Goal: Information Seeking & Learning: Learn about a topic

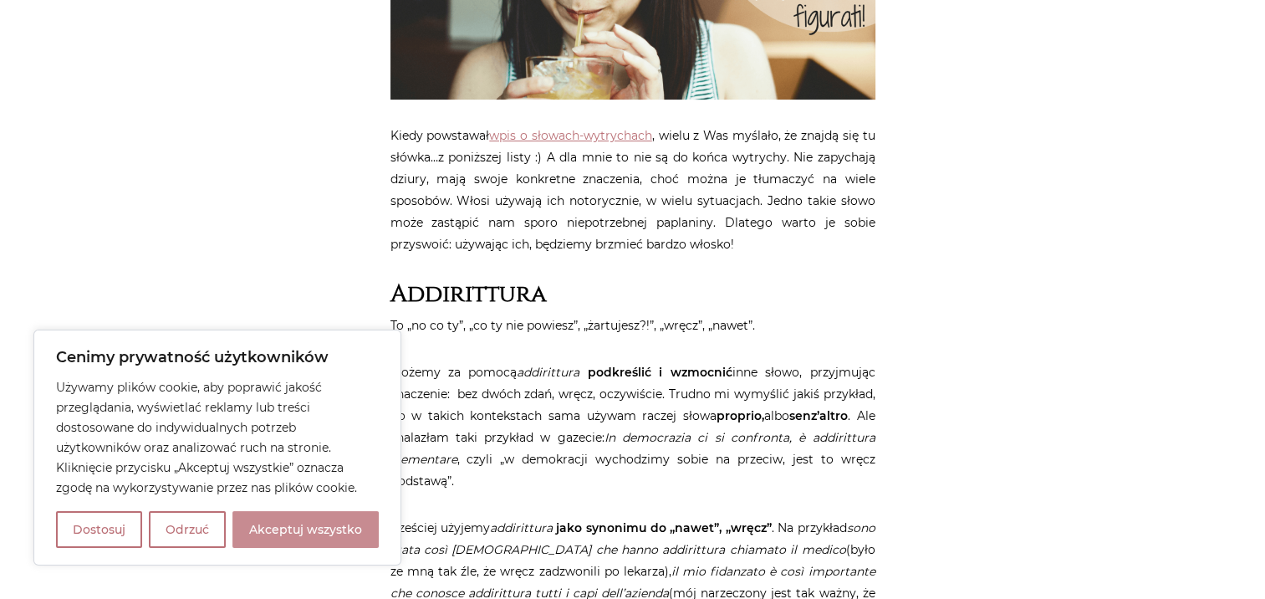
click at [298, 529] on button "Akceptuj wszystko" at bounding box center [305, 529] width 146 height 37
checkbox input "true"
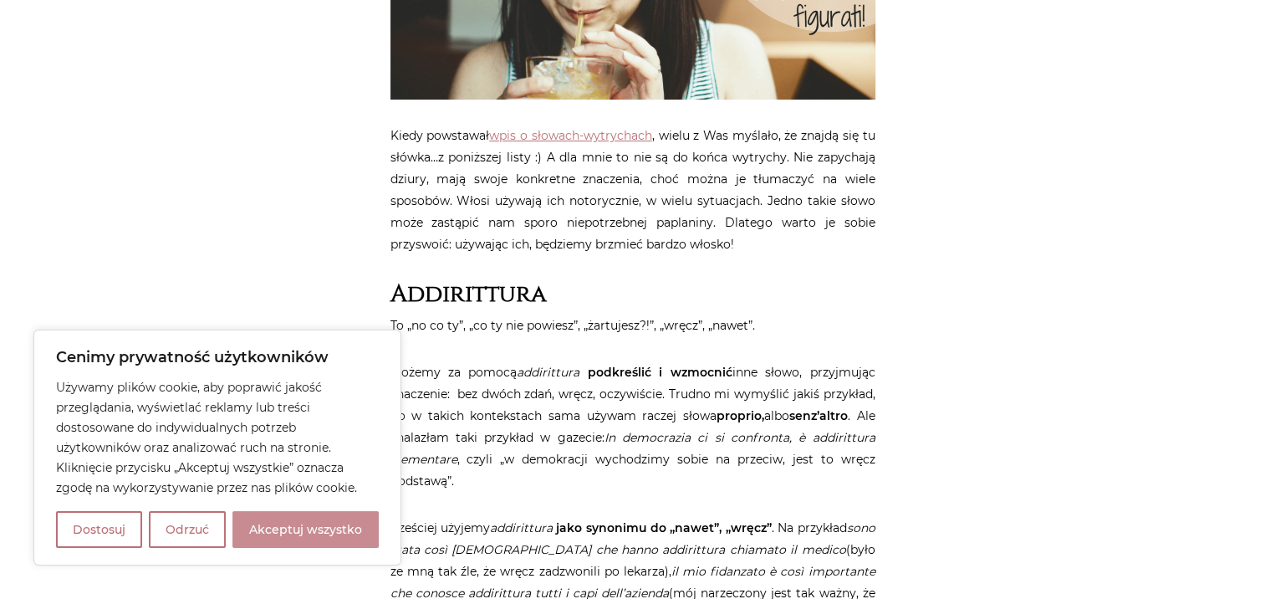
checkbox input "true"
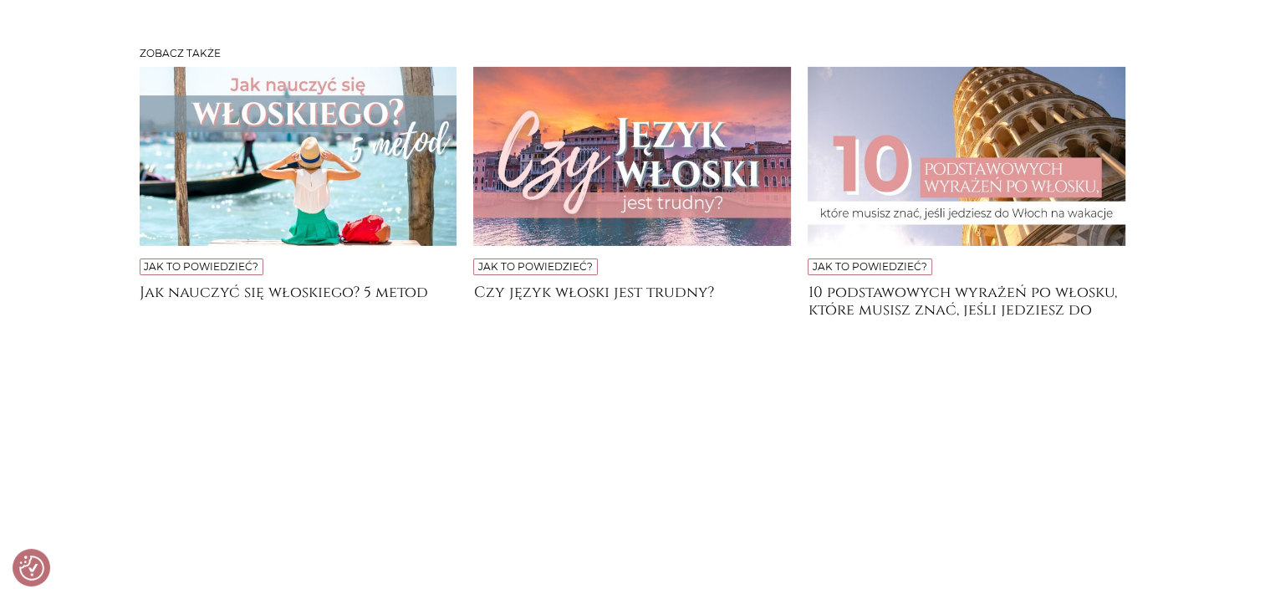
scroll to position [5517, 0]
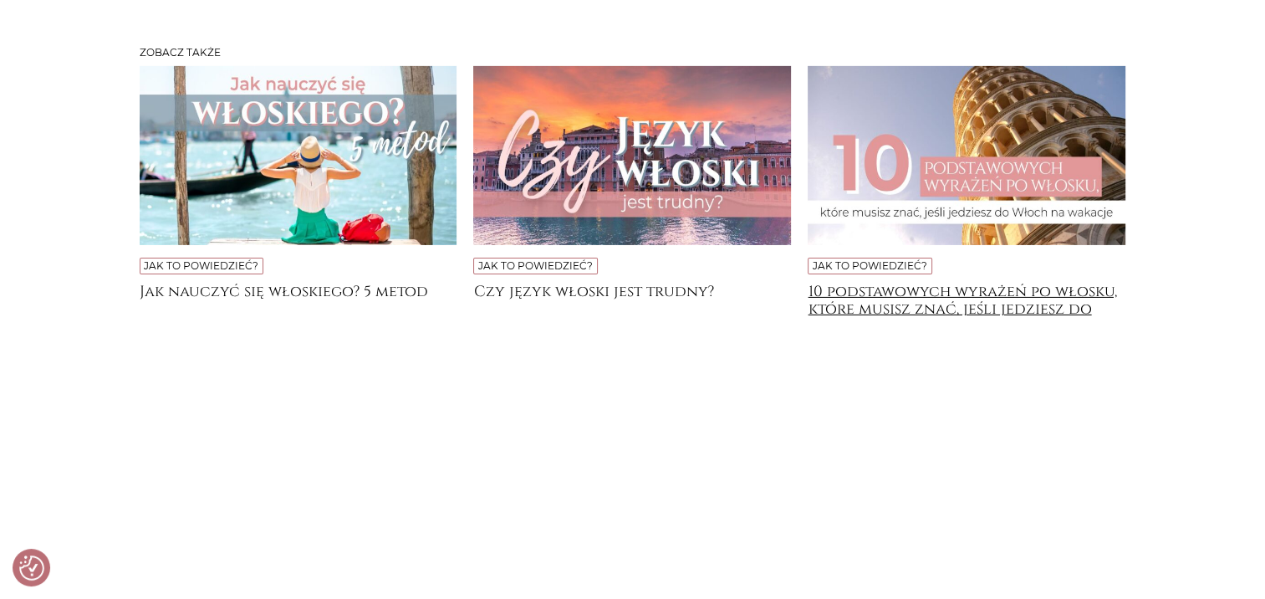
click at [972, 301] on h4 "10 podstawowych wyrażeń po włosku, które musisz znać, jeśli jedziesz do [GEOGRA…" at bounding box center [967, 299] width 318 height 33
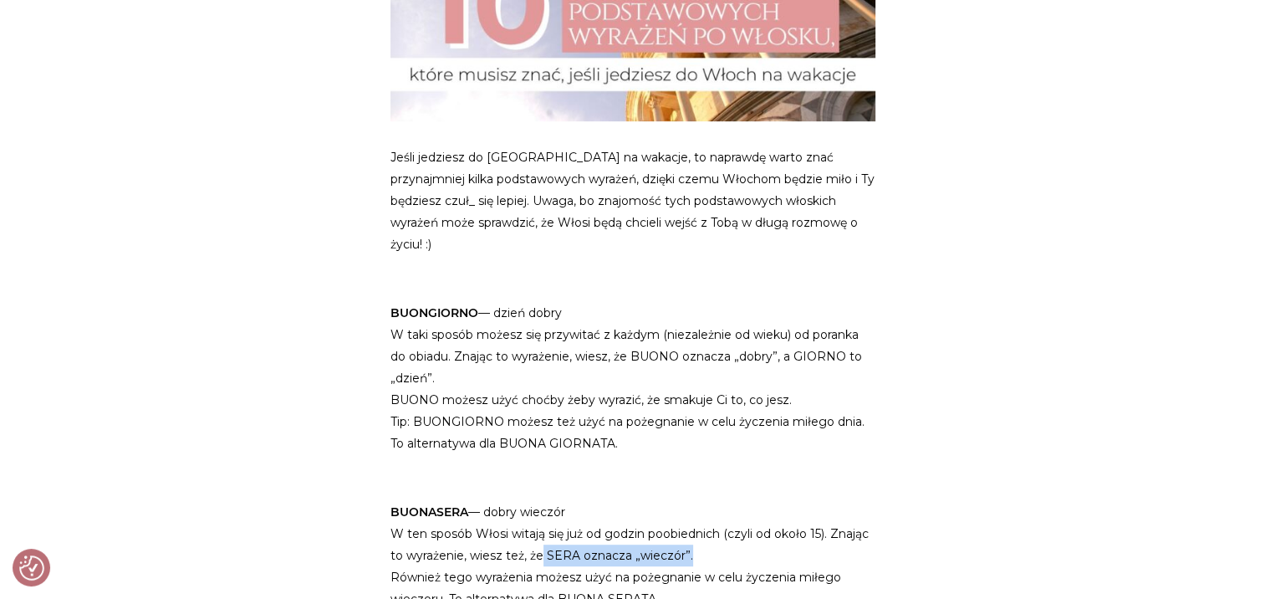
drag, startPoint x: 539, startPoint y: 497, endPoint x: 708, endPoint y: 506, distance: 169.1
click at [708, 506] on p "BUONASERA — dobry wieczór W ten sposób Włosi witają się już od godzin poobiedni…" at bounding box center [632, 544] width 485 height 130
drag, startPoint x: 708, startPoint y: 506, endPoint x: 684, endPoint y: 499, distance: 25.1
click at [684, 499] on p "BUONASERA — dobry wieczór W ten sposób Włosi witają się już od godzin poobiedni…" at bounding box center [632, 544] width 485 height 130
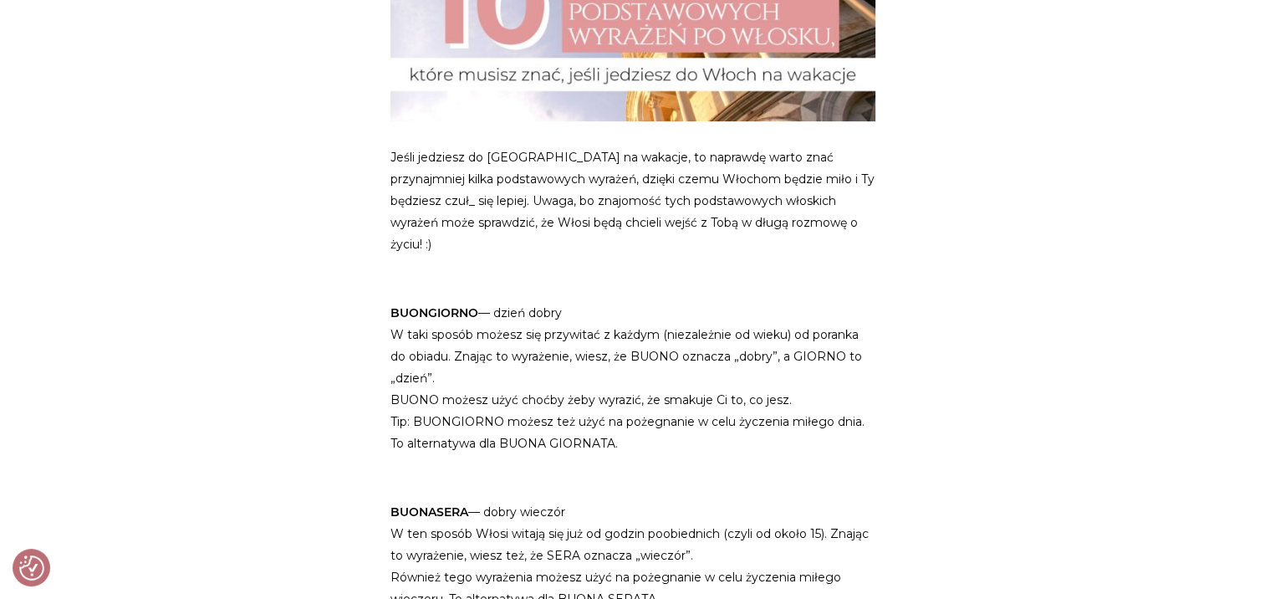
drag, startPoint x: 684, startPoint y: 499, endPoint x: 569, endPoint y: 461, distance: 120.5
click at [569, 479] on p "BUONASERA — dobry wieczór W ten sposób Włosi witają się już od godzin poobiedni…" at bounding box center [632, 544] width 485 height 130
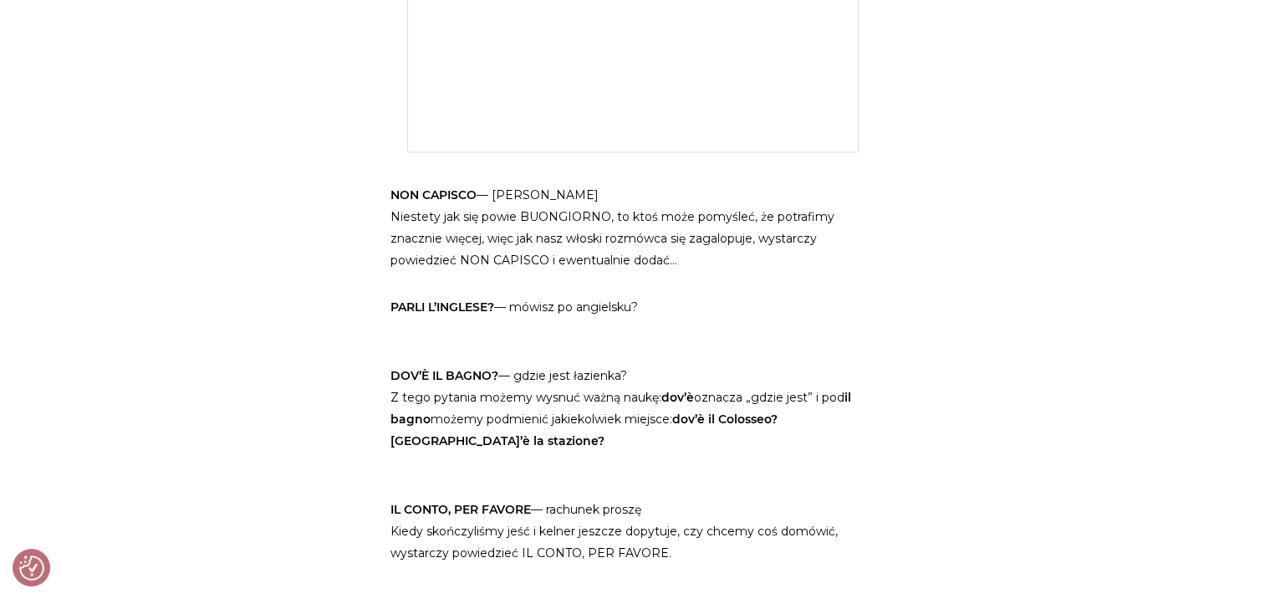
scroll to position [2508, 0]
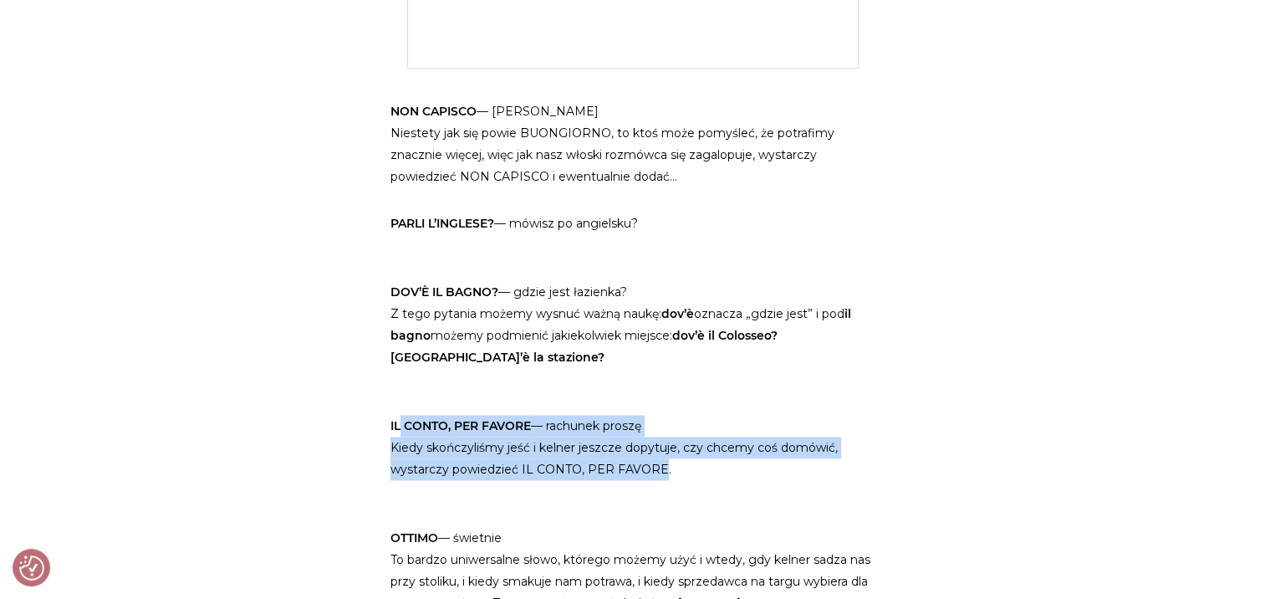
drag, startPoint x: 402, startPoint y: 364, endPoint x: 655, endPoint y: 417, distance: 257.9
click at [655, 417] on p "IL CONTO, PER FAVORE — rachunek proszę Kiedy skończyliśmy jeść i kelner jeszcze…" at bounding box center [632, 436] width 485 height 87
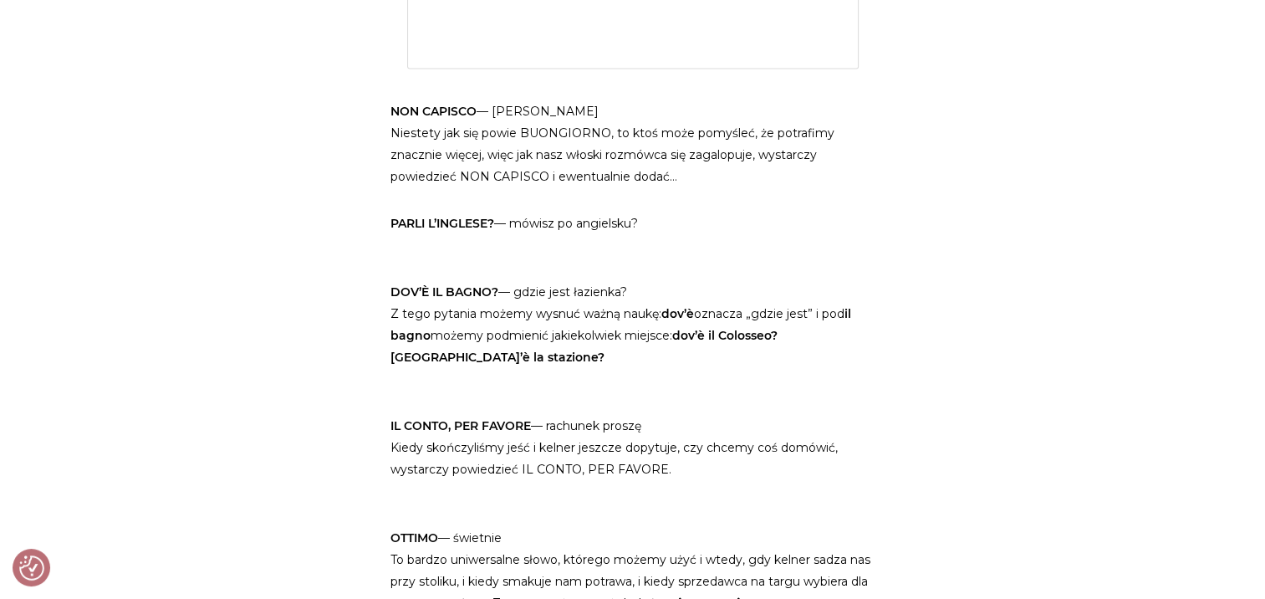
click at [671, 419] on p "IL CONTO, PER FAVORE — rachunek proszę Kiedy skończyliśmy jeść i kelner jeszcze…" at bounding box center [632, 436] width 485 height 87
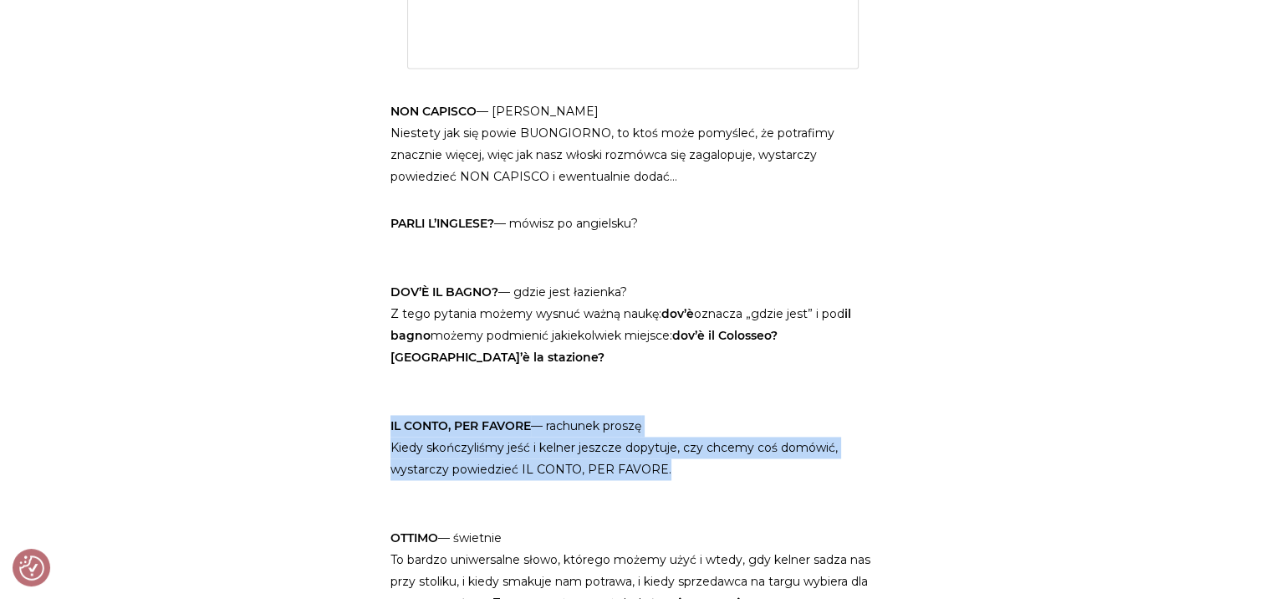
drag, startPoint x: 672, startPoint y: 411, endPoint x: 389, endPoint y: 358, distance: 288.4
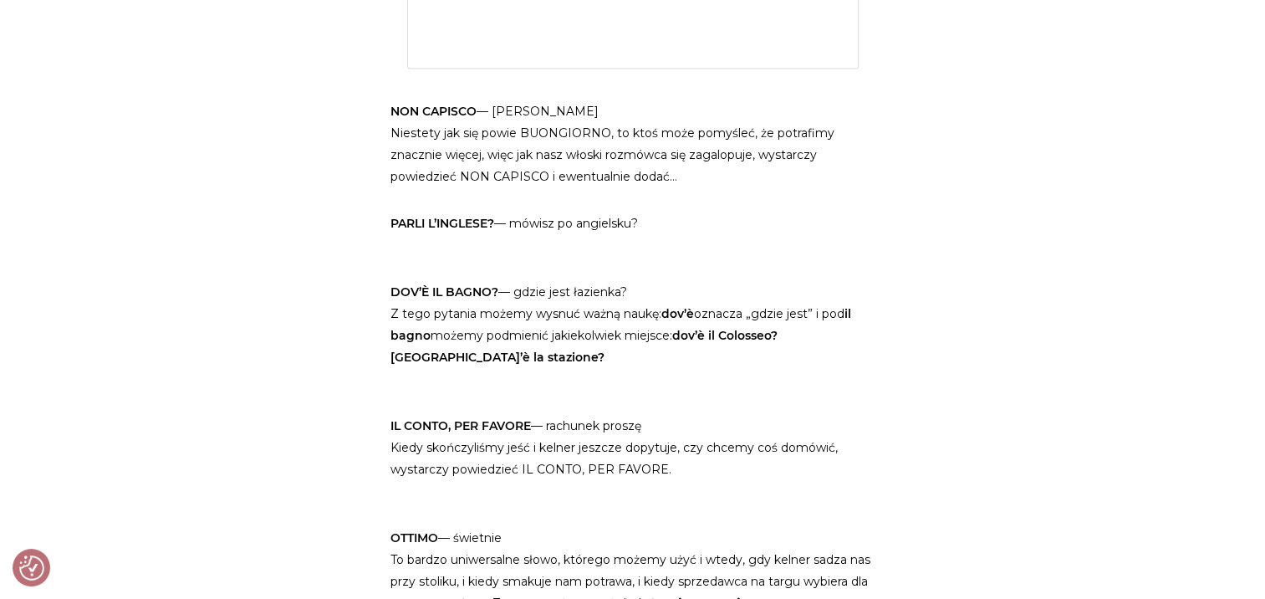
drag, startPoint x: 389, startPoint y: 358, endPoint x: 419, endPoint y: 425, distance: 73.3
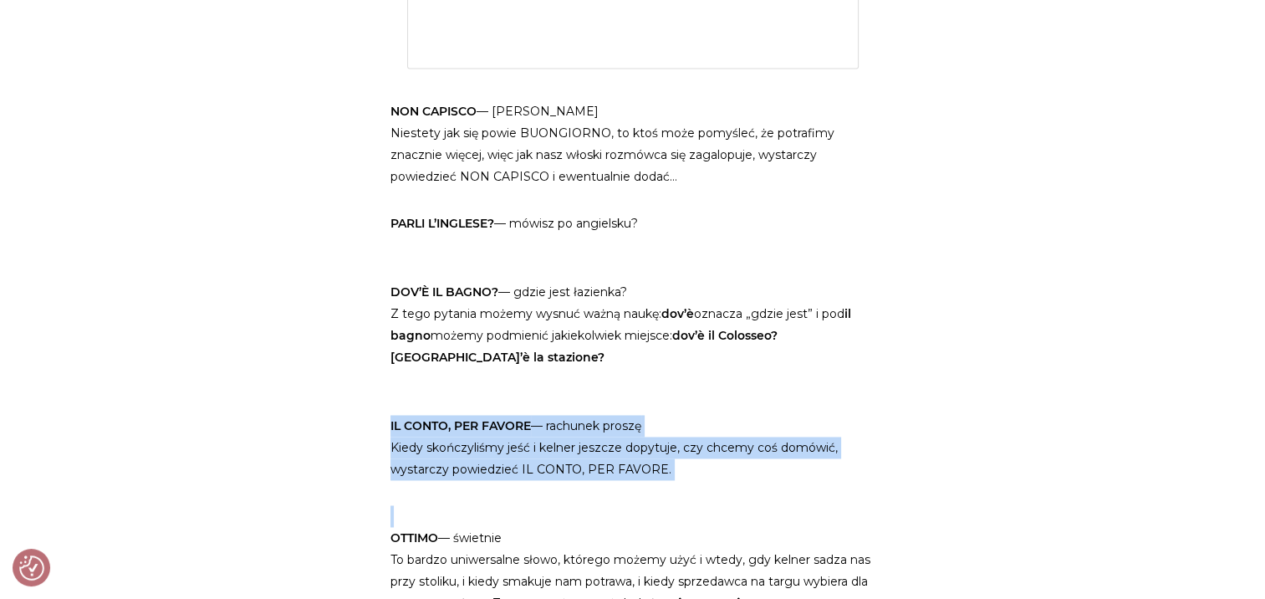
drag, startPoint x: 387, startPoint y: 359, endPoint x: 640, endPoint y: 428, distance: 262.4
drag, startPoint x: 632, startPoint y: 419, endPoint x: 675, endPoint y: 413, distance: 43.9
click at [633, 419] on p "IL CONTO, PER FAVORE — rachunek proszę Kiedy skończyliśmy jeść i kelner jeszcze…" at bounding box center [632, 436] width 485 height 87
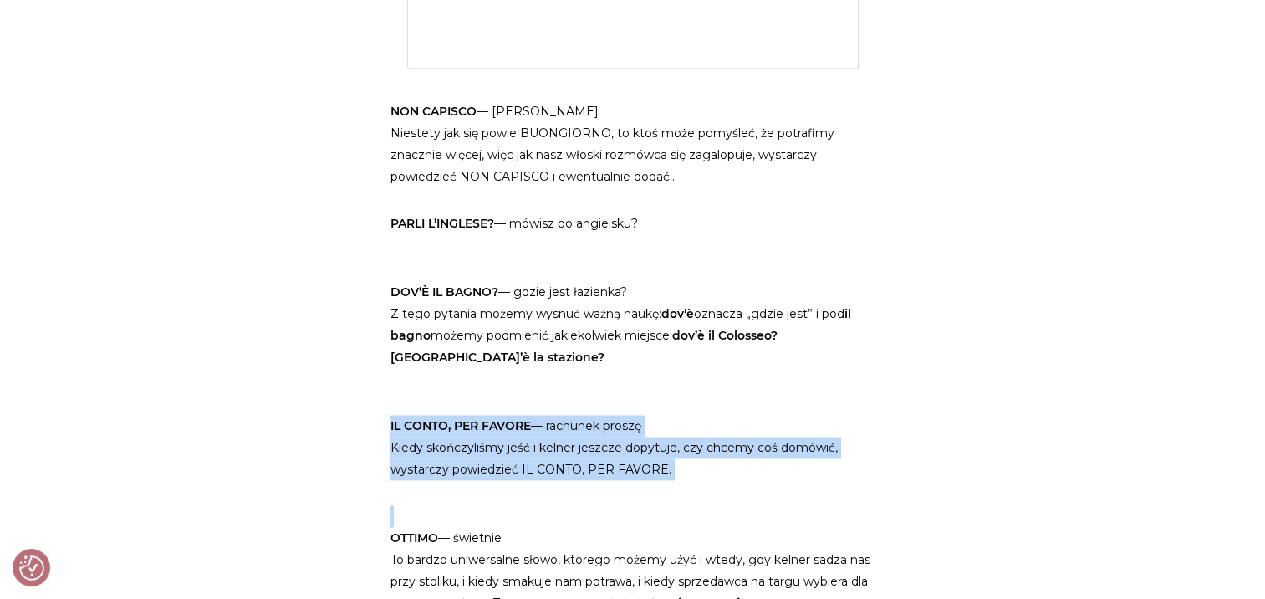
click at [675, 413] on p "IL CONTO, PER FAVORE — rachunek proszę Kiedy skończyliśmy jeść i kelner jeszcze…" at bounding box center [632, 436] width 485 height 87
drag, startPoint x: 679, startPoint y: 408, endPoint x: 390, endPoint y: 369, distance: 291.9
click at [390, 393] on p "IL CONTO, PER FAVORE — rachunek proszę Kiedy skończyliśmy jeść i kelner jeszcze…" at bounding box center [632, 436] width 485 height 87
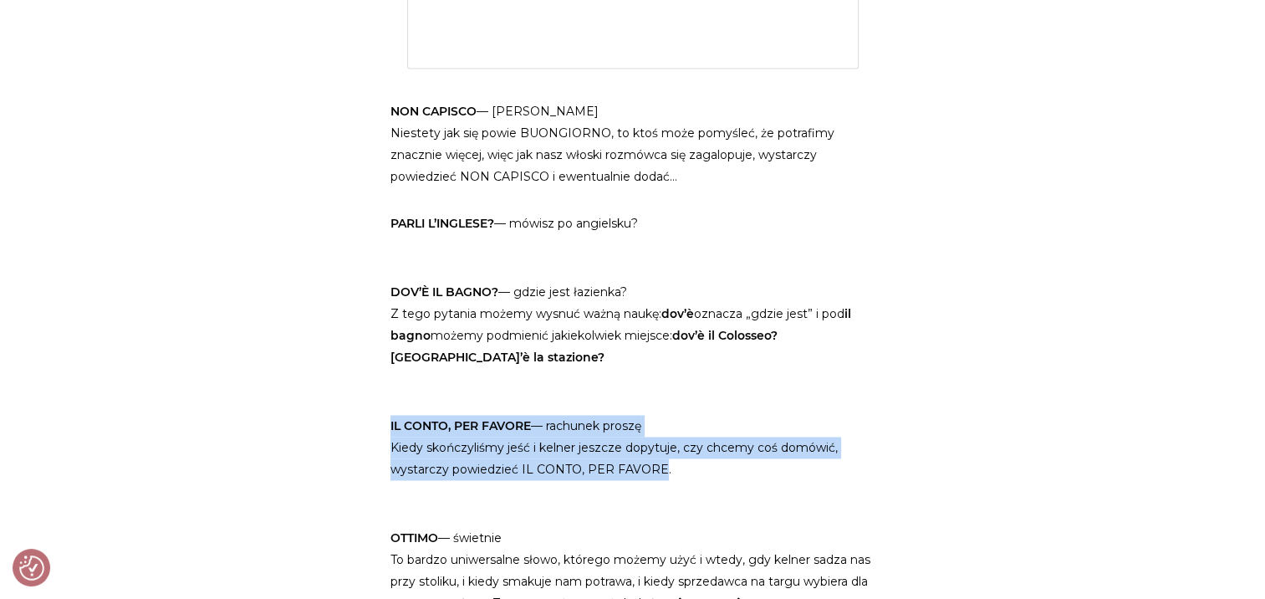
drag, startPoint x: 378, startPoint y: 367, endPoint x: 655, endPoint y: 407, distance: 280.4
click at [655, 407] on p "IL CONTO, PER FAVORE — rachunek proszę Kiedy skończyliśmy jeść i kelner jeszcze…" at bounding box center [632, 436] width 485 height 87
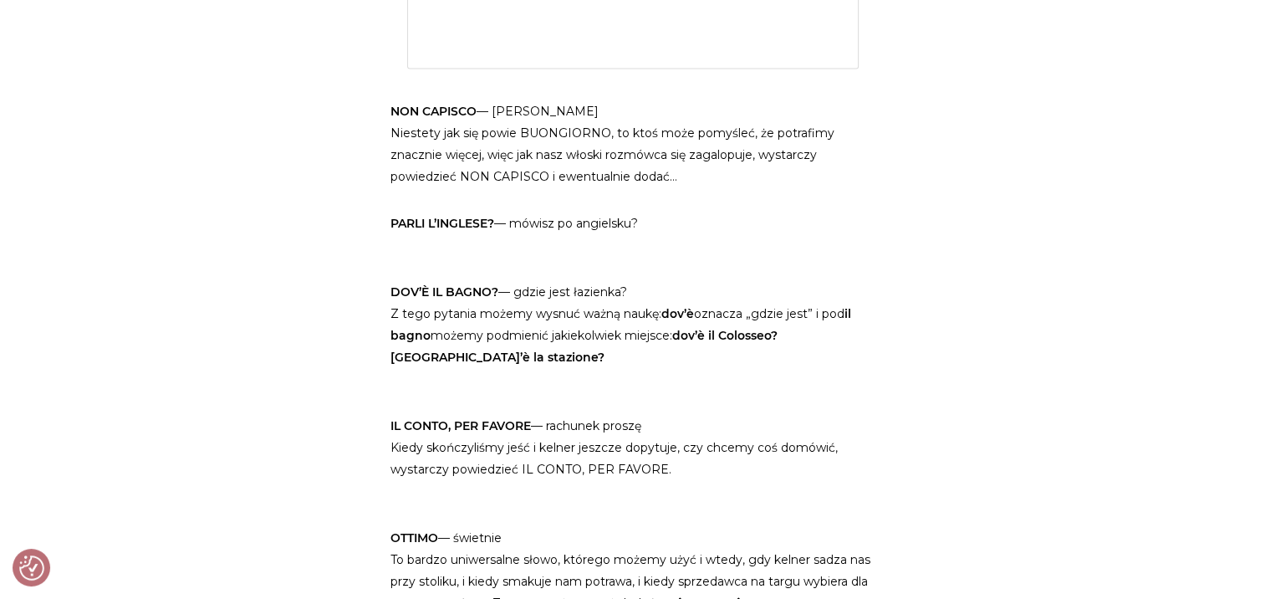
click at [667, 412] on p "IL CONTO, PER FAVORE — rachunek proszę Kiedy skończyliśmy jeść i kelner jeszcze…" at bounding box center [632, 436] width 485 height 87
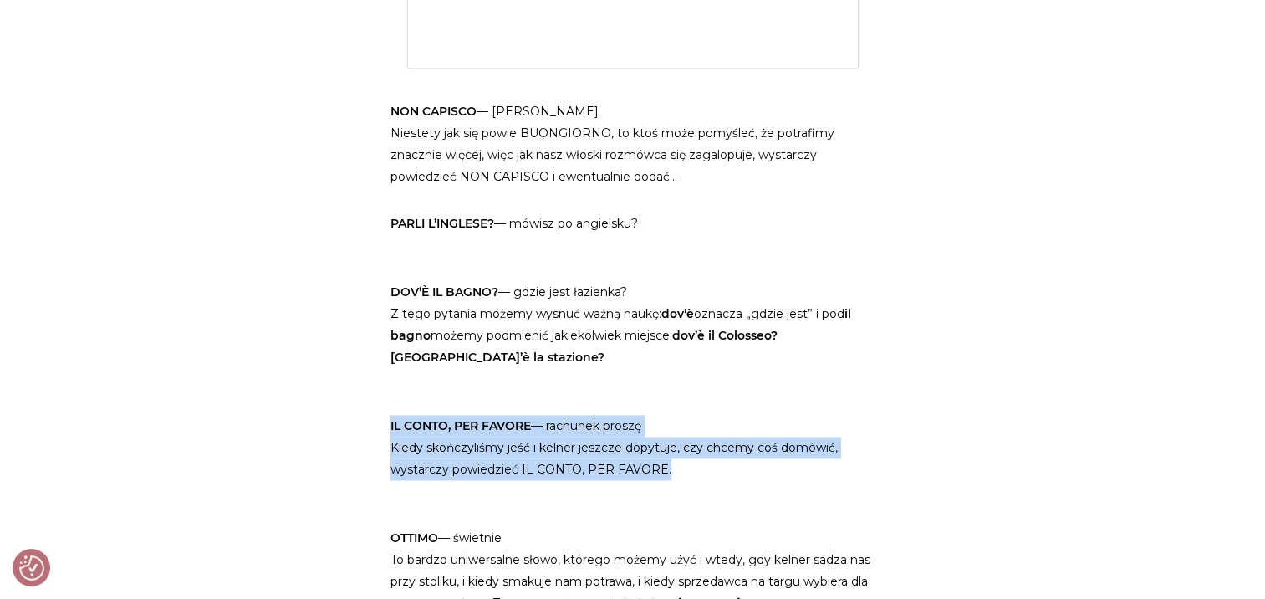
drag, startPoint x: 682, startPoint y: 409, endPoint x: 384, endPoint y: 364, distance: 301.7
click at [408, 393] on p "IL CONTO, PER FAVORE — rachunek proszę Kiedy skończyliśmy jeść i kelner jeszcze…" at bounding box center [632, 436] width 485 height 87
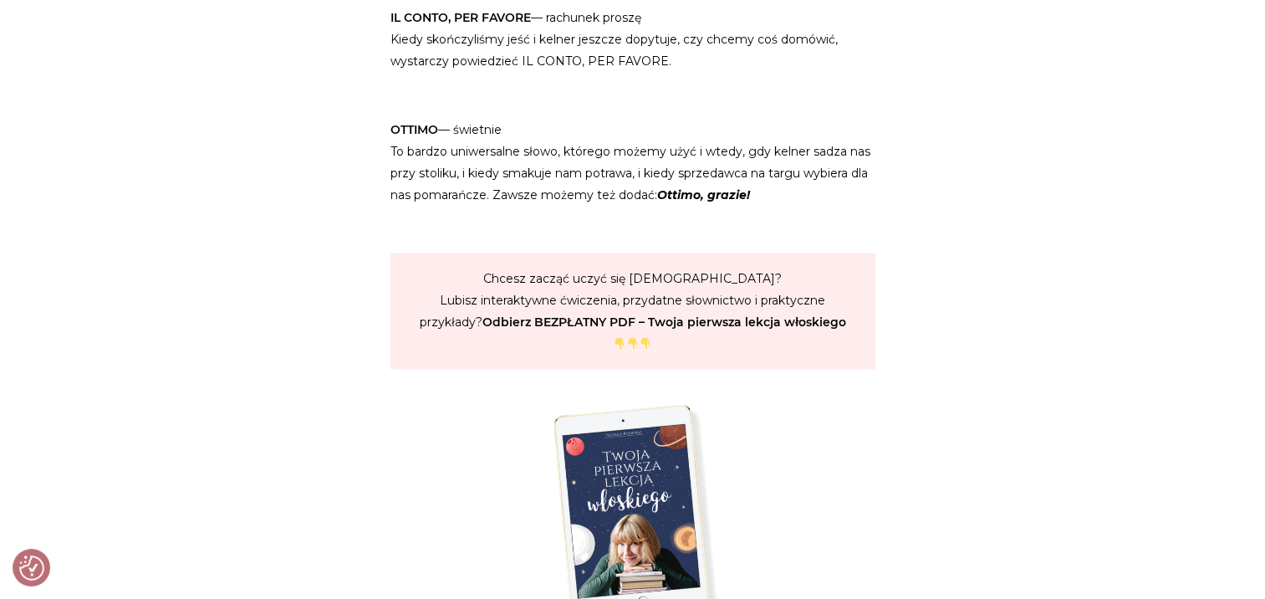
scroll to position [2926, 0]
